Goal: Navigation & Orientation: Find specific page/section

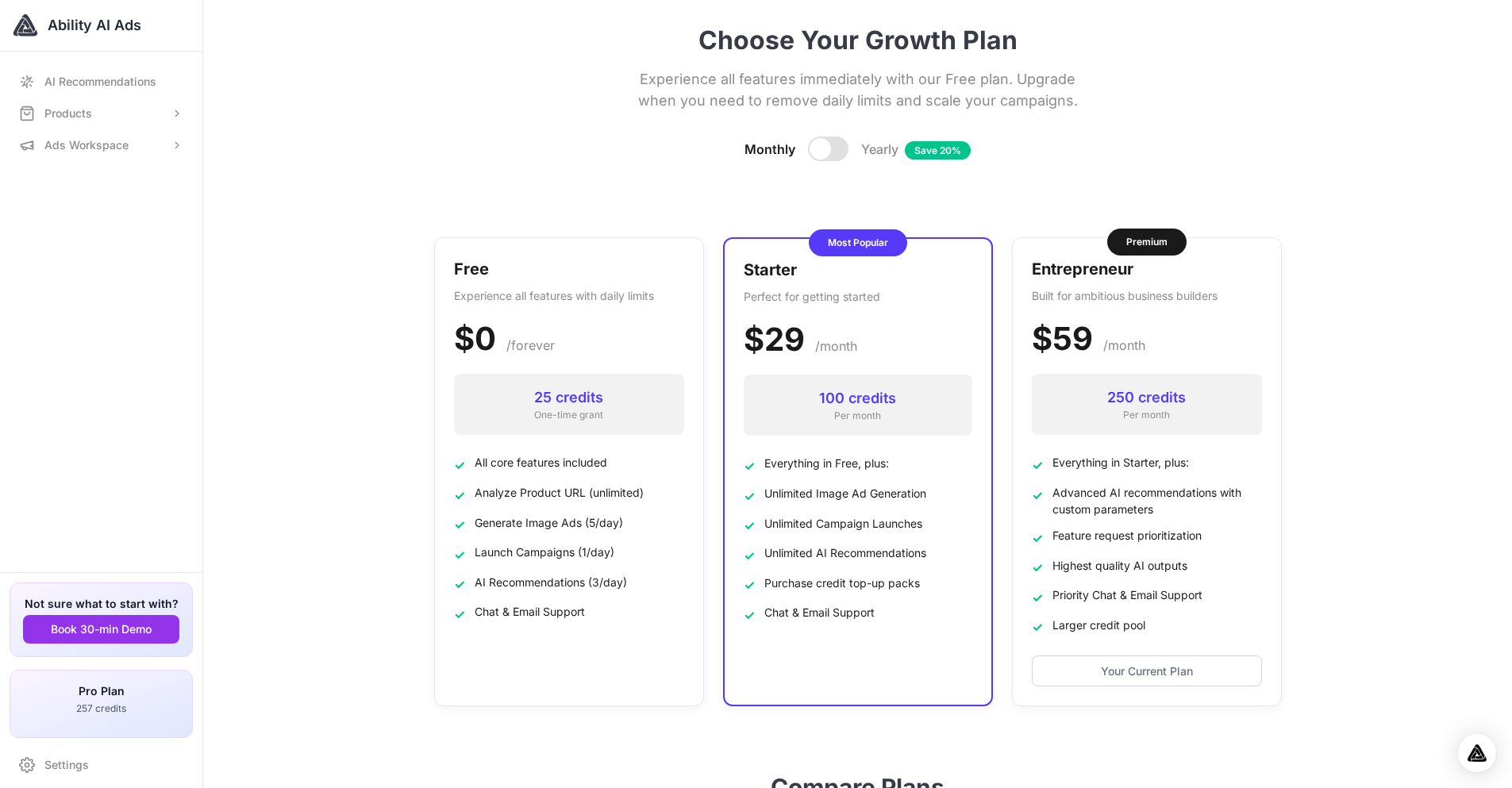
click at [19, 51] on div "Ability AI Ads" at bounding box center [101, 26] width 203 height 52
click at [61, 29] on span "Ability AI Ads" at bounding box center [94, 25] width 94 height 22
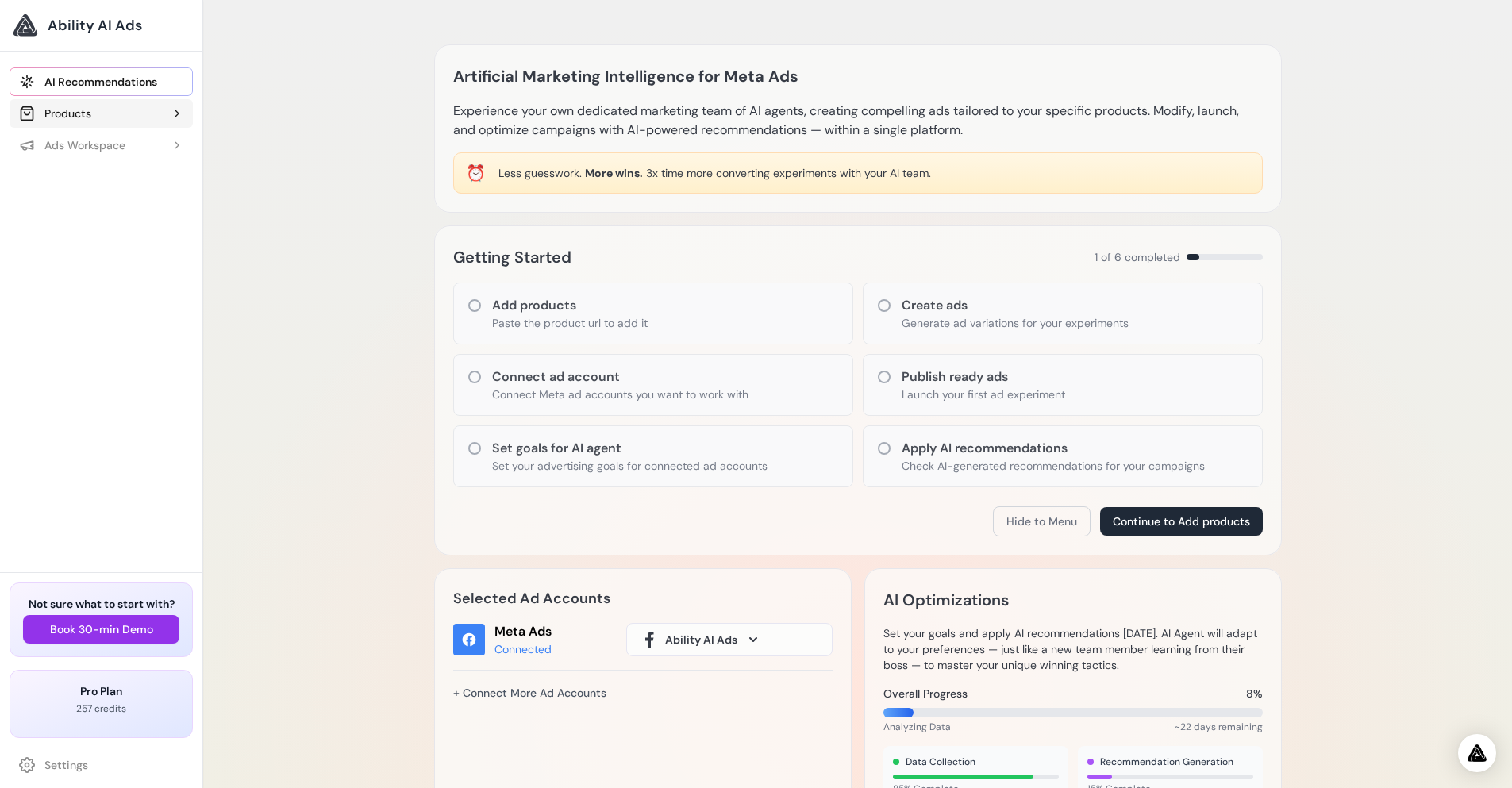
click at [68, 112] on div "Products" at bounding box center [54, 113] width 72 height 16
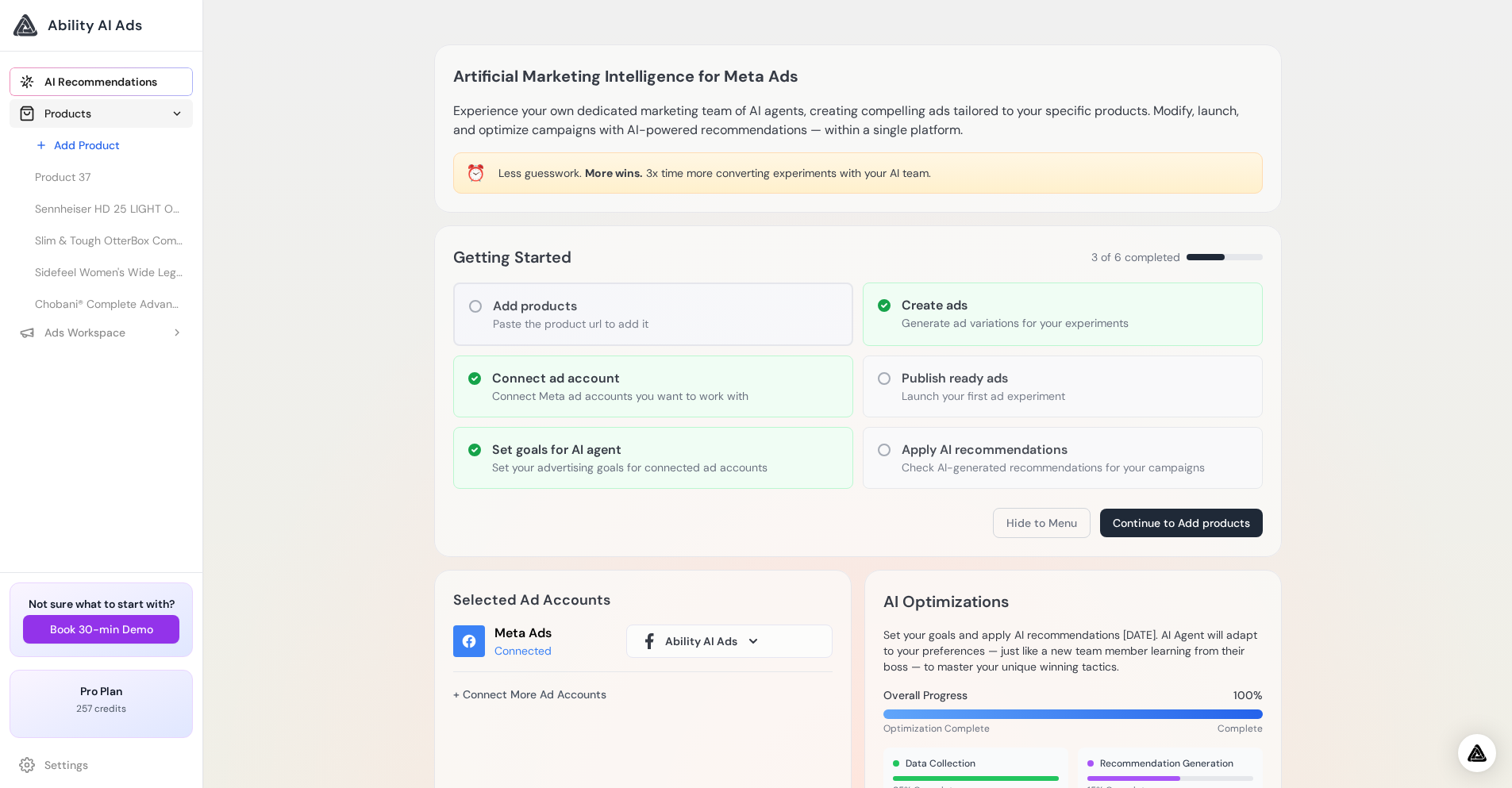
click at [68, 112] on div "Products" at bounding box center [54, 113] width 72 height 16
